Goal: Check status: Check status

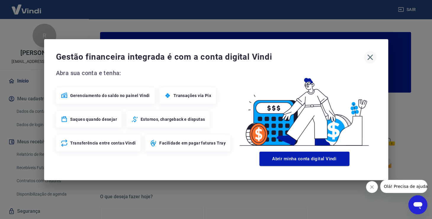
click at [370, 60] on icon "button" at bounding box center [370, 56] width 9 height 9
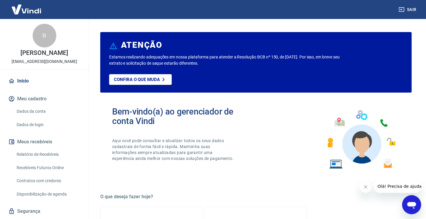
drag, startPoint x: 82, startPoint y: 107, endPoint x: 81, endPoint y: 162, distance: 54.2
click at [81, 162] on div "Início Meu cadastro Dados da conta Dados de login Meus recebíveis Relatório de …" at bounding box center [44, 154] width 89 height 161
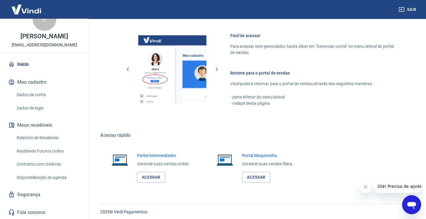
scroll to position [316, 0]
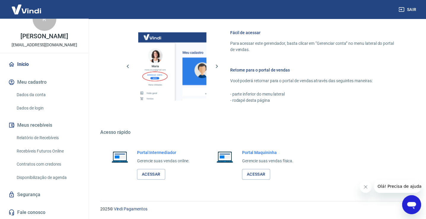
drag, startPoint x: 431, startPoint y: 73, endPoint x: 10, endPoint y: 3, distance: 426.9
click at [156, 175] on link "Acessar" at bounding box center [151, 174] width 28 height 11
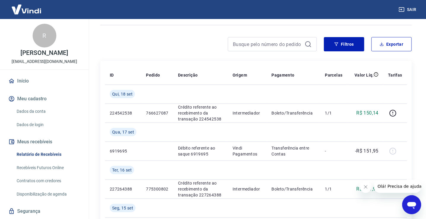
scroll to position [9, 0]
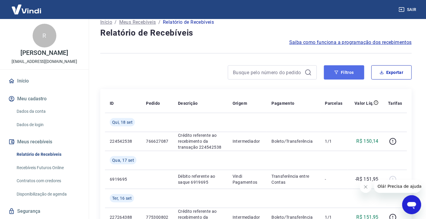
click at [359, 68] on button "Filtros" at bounding box center [344, 72] width 40 height 14
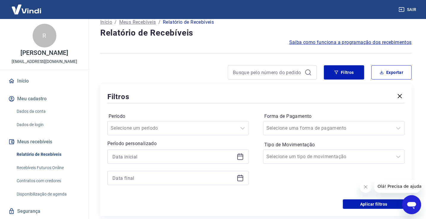
click at [238, 155] on icon at bounding box center [240, 156] width 7 height 7
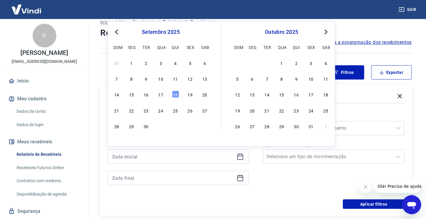
click at [117, 31] on span "Previous Month" at bounding box center [117, 31] width 0 height 7
click at [168, 96] on div "10 11 12 13 14 15 16" at bounding box center [160, 94] width 97 height 9
click at [163, 97] on div "13" at bounding box center [160, 94] width 7 height 7
type input "[DATE]"
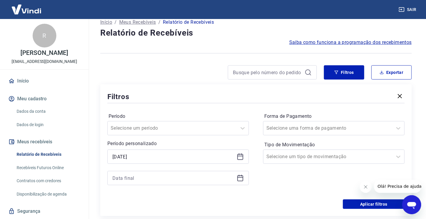
click at [238, 175] on icon at bounding box center [240, 178] width 6 height 6
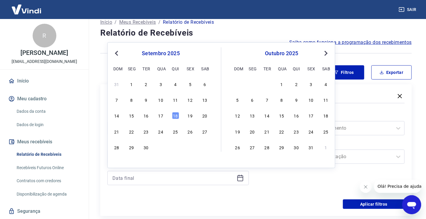
click at [117, 55] on span "Previous Month" at bounding box center [117, 53] width 0 height 7
click at [147, 132] on div "19" at bounding box center [146, 131] width 7 height 7
type input "[DATE]"
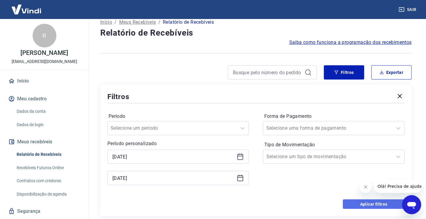
click at [363, 202] on button "Aplicar filtros" at bounding box center [374, 203] width 62 height 9
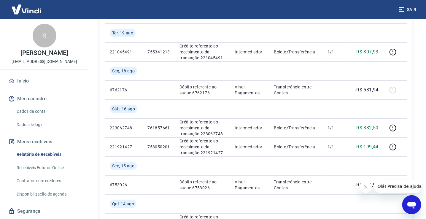
scroll to position [93, 0]
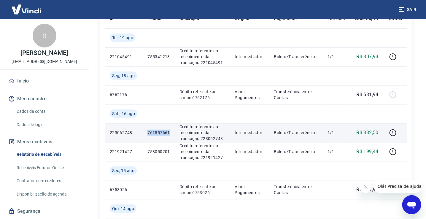
copy p "761857661"
drag, startPoint x: 146, startPoint y: 136, endPoint x: 169, endPoint y: 136, distance: 23.4
click at [169, 136] on td "761857661" at bounding box center [159, 132] width 32 height 19
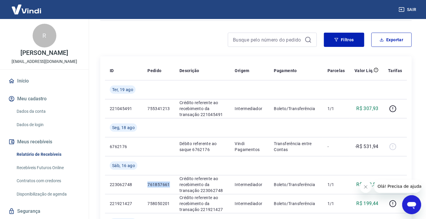
scroll to position [0, 0]
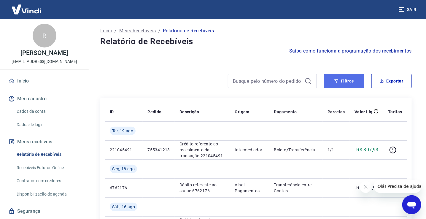
click at [334, 82] on button "Filtros" at bounding box center [344, 81] width 40 height 14
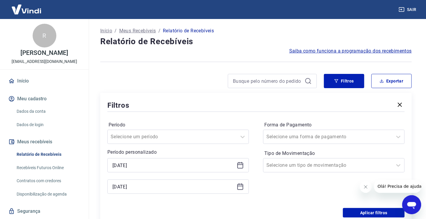
click at [241, 185] on icon at bounding box center [240, 186] width 7 height 7
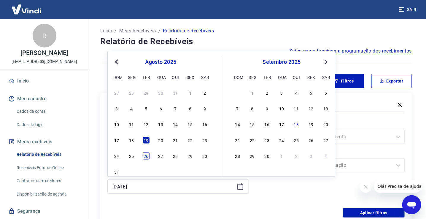
click at [149, 155] on div "26" at bounding box center [146, 155] width 7 height 7
type input "[DATE]"
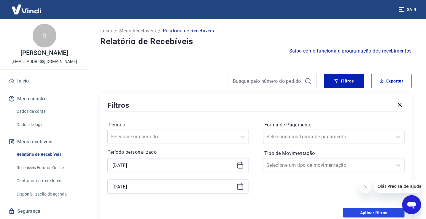
drag, startPoint x: 354, startPoint y: 214, endPoint x: 314, endPoint y: 214, distance: 40.0
click at [354, 214] on button "Aplicar filtros" at bounding box center [374, 212] width 62 height 9
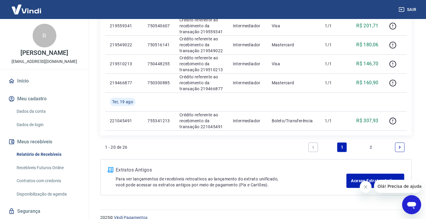
scroll to position [505, 0]
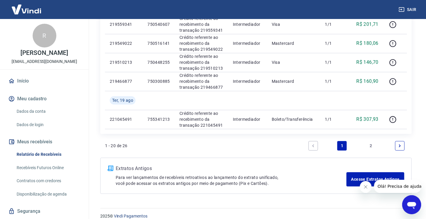
click at [371, 148] on link "2" at bounding box center [370, 145] width 9 height 9
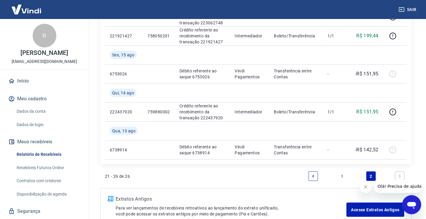
scroll to position [188, 0]
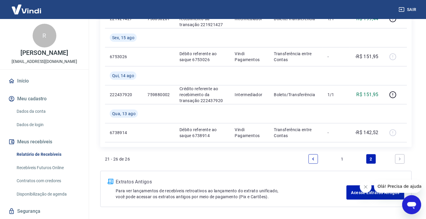
click at [399, 159] on icon "Next page" at bounding box center [400, 159] width 4 height 4
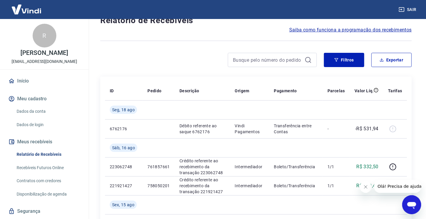
scroll to position [12, 0]
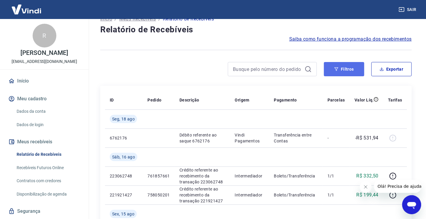
click at [344, 72] on button "Filtros" at bounding box center [344, 69] width 40 height 14
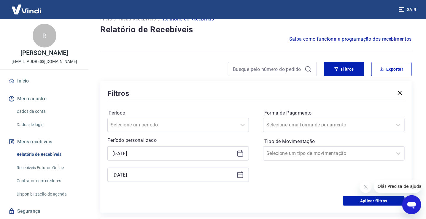
click at [239, 154] on icon at bounding box center [240, 153] width 7 height 7
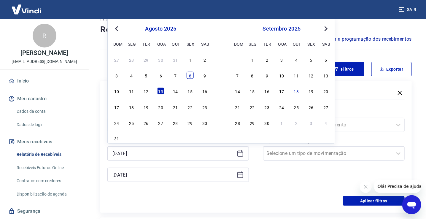
click at [191, 75] on div "8" at bounding box center [189, 75] width 7 height 7
type input "[DATE]"
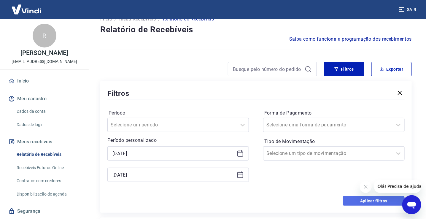
click at [362, 200] on button "Aplicar filtros" at bounding box center [374, 200] width 62 height 9
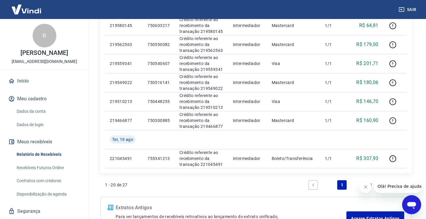
scroll to position [497, 0]
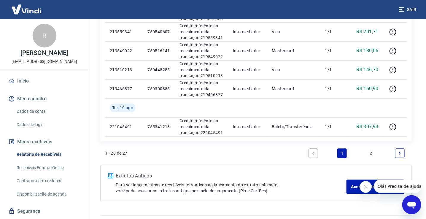
click at [369, 150] on link "2" at bounding box center [370, 152] width 9 height 9
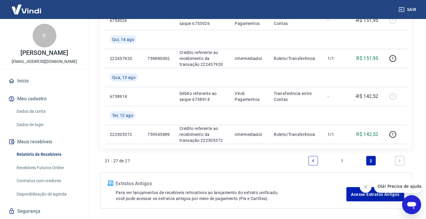
drag, startPoint x: 428, startPoint y: 87, endPoint x: 32, endPoint y: 0, distance: 406.0
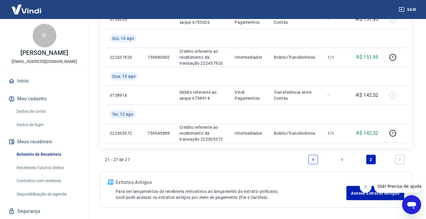
click at [372, 157] on link "2" at bounding box center [370, 159] width 9 height 9
drag, startPoint x: 424, startPoint y: 149, endPoint x: 427, endPoint y: 146, distance: 3.2
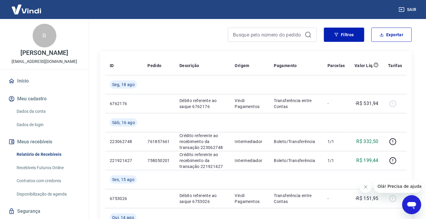
scroll to position [4, 0]
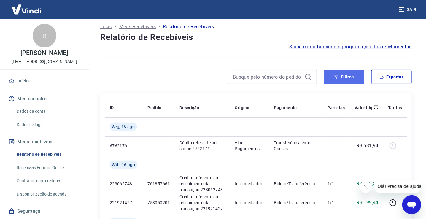
click at [348, 74] on button "Filtros" at bounding box center [344, 77] width 40 height 14
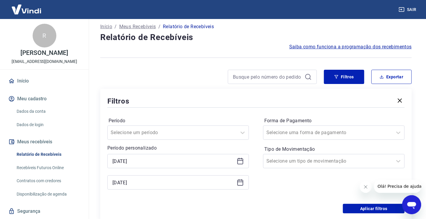
click at [235, 182] on div "[DATE]" at bounding box center [177, 182] width 141 height 14
click at [240, 185] on icon at bounding box center [240, 182] width 7 height 7
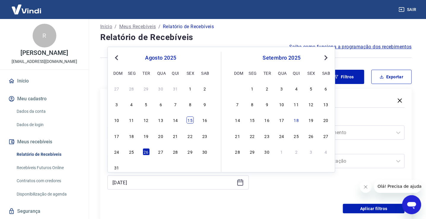
click at [191, 123] on div "15" at bounding box center [189, 119] width 7 height 7
type input "[DATE]"
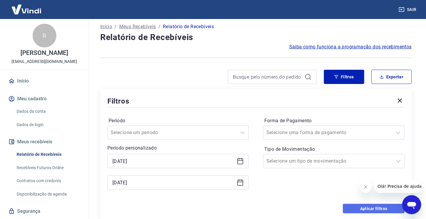
click at [381, 205] on button "Aplicar filtros" at bounding box center [374, 208] width 62 height 9
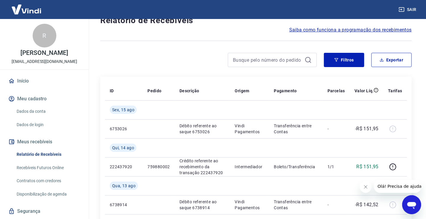
scroll to position [6, 0]
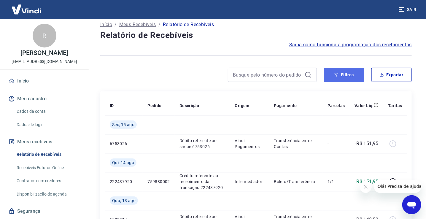
click at [333, 76] on button "Filtros" at bounding box center [344, 75] width 40 height 14
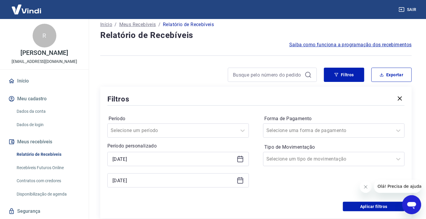
click at [240, 160] on icon at bounding box center [240, 158] width 7 height 7
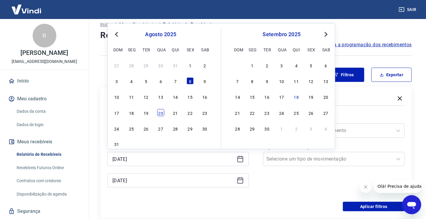
click at [159, 115] on div "20" at bounding box center [160, 112] width 7 height 7
type input "[DATE]"
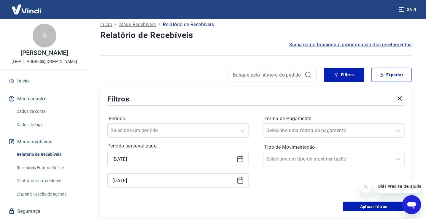
click at [239, 179] on icon at bounding box center [240, 179] width 6 height 1
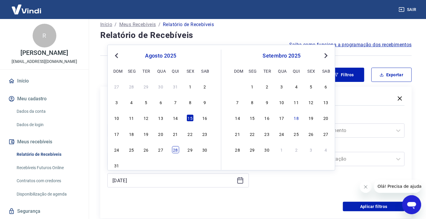
click at [174, 150] on div "28" at bounding box center [175, 149] width 7 height 7
type input "[DATE]"
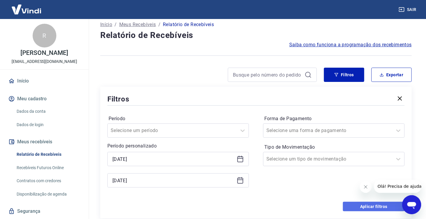
click at [349, 206] on button "Aplicar filtros" at bounding box center [374, 206] width 62 height 9
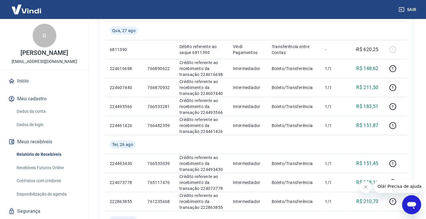
scroll to position [188, 0]
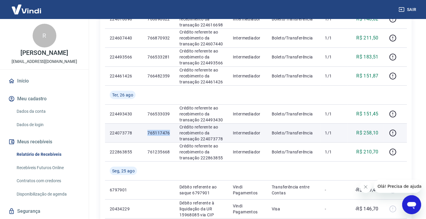
copy p "765117476"
drag, startPoint x: 146, startPoint y: 131, endPoint x: 172, endPoint y: 134, distance: 25.7
click at [172, 134] on td "765117476" at bounding box center [159, 132] width 32 height 19
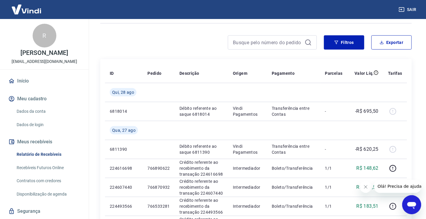
scroll to position [0, 0]
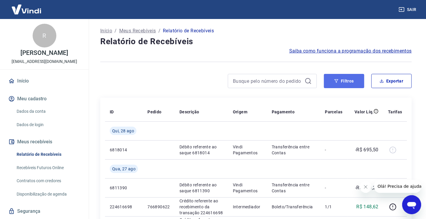
click at [349, 82] on button "Filtros" at bounding box center [344, 81] width 40 height 14
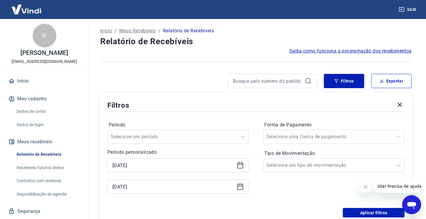
click at [235, 164] on div "[DATE]" at bounding box center [177, 165] width 141 height 14
click at [240, 164] on icon at bounding box center [240, 165] width 7 height 7
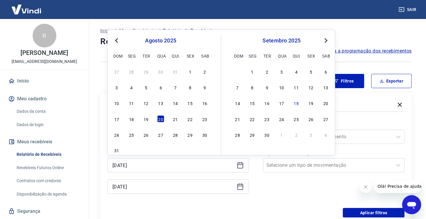
click at [117, 41] on span "Previous Month" at bounding box center [117, 40] width 0 height 7
click at [160, 106] on div "18" at bounding box center [160, 102] width 7 height 7
type input "[DATE]"
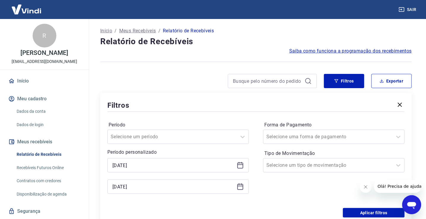
click at [240, 185] on icon at bounding box center [240, 186] width 7 height 7
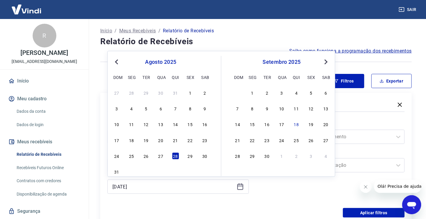
click at [116, 63] on button "Previous Month" at bounding box center [116, 61] width 7 height 7
click at [178, 138] on div "26" at bounding box center [175, 139] width 7 height 7
type input "[DATE]"
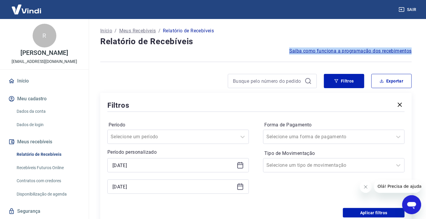
drag, startPoint x: 425, startPoint y: 37, endPoint x: 425, endPoint y: 64, distance: 27.0
click at [368, 211] on button "Aplicar filtros" at bounding box center [374, 212] width 62 height 9
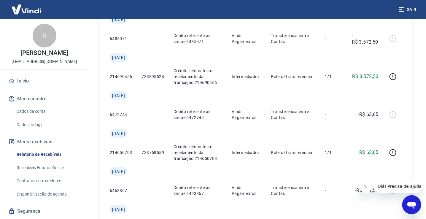
scroll to position [186, 0]
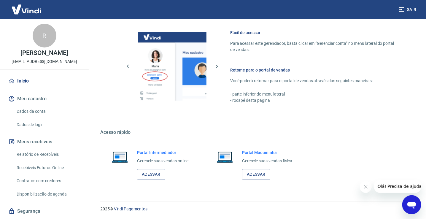
scroll to position [23, 0]
